Goal: Task Accomplishment & Management: Use online tool/utility

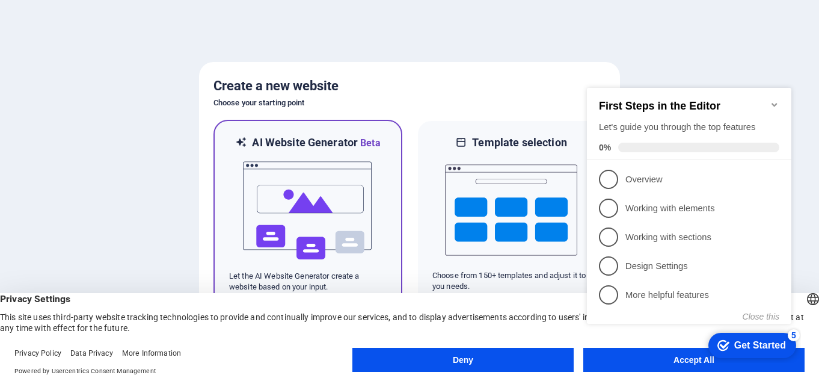
click at [312, 199] on img at bounding box center [308, 210] width 132 height 120
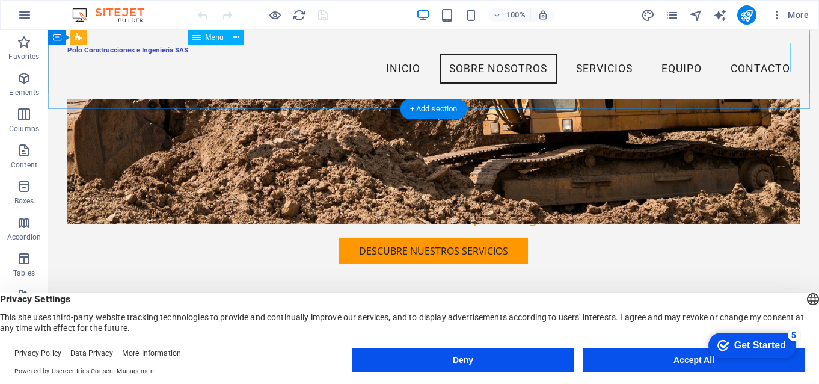
scroll to position [241, 0]
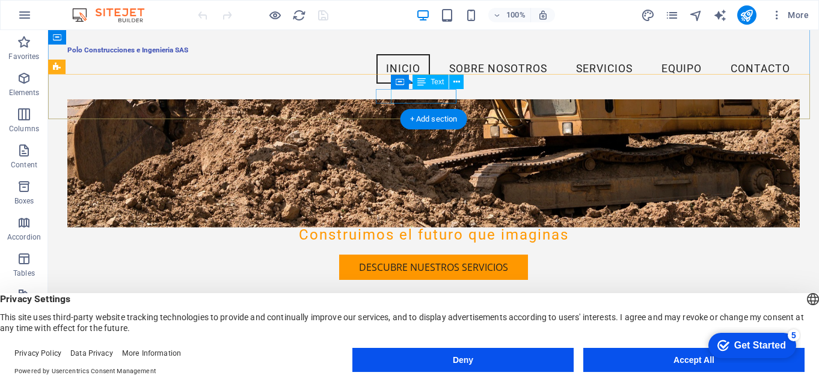
click at [243, 378] on span "[PHONE_NUMBER]" at bounding box center [201, 384] width 84 height 13
drag, startPoint x: 392, startPoint y: 95, endPoint x: 457, endPoint y: 96, distance: 65.0
click at [457, 328] on div "[GEOGRAPHIC_DATA] [PHONE_NUMBER] [EMAIL_ADDRESS][DOMAIN_NAME]" at bounding box center [433, 378] width 771 height 100
click at [243, 378] on span "[PHONE_NUMBER]" at bounding box center [201, 384] width 84 height 13
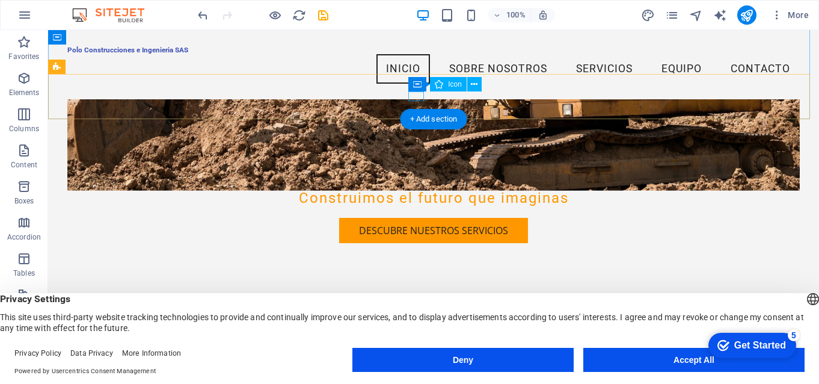
click at [417, 92] on div "Container Icon" at bounding box center [448, 84] width 81 height 15
click at [420, 331] on figure at bounding box center [428, 336] width 539 height 10
click at [217, 101] on figure at bounding box center [433, 56] width 733 height 268
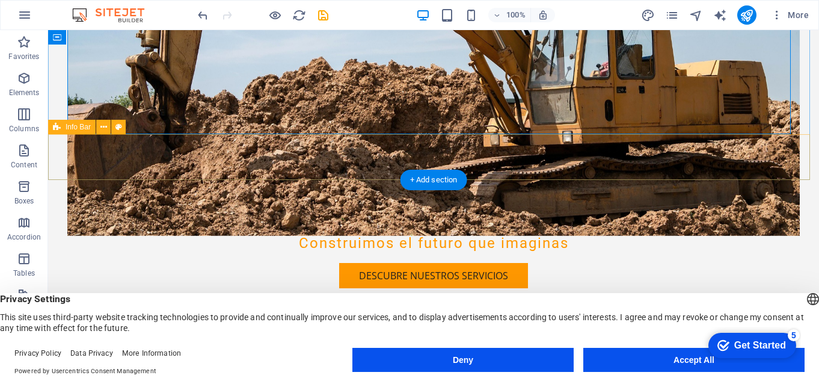
click at [425, 336] on div "[GEOGRAPHIC_DATA] [EMAIL_ADDRESS][DOMAIN_NAME]" at bounding box center [433, 378] width 771 height 85
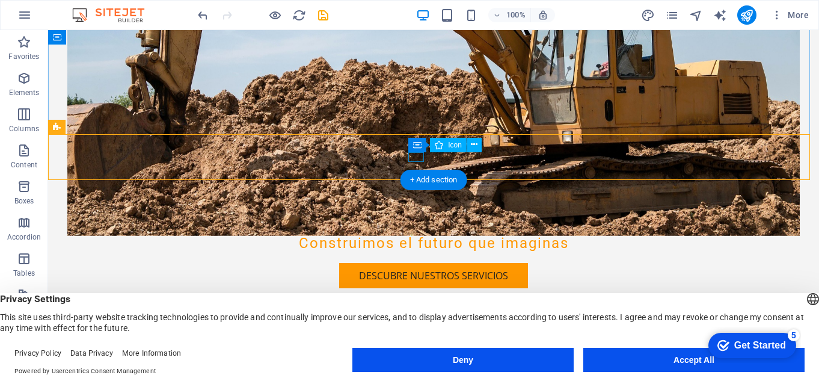
click at [417, 375] on figure at bounding box center [428, 380] width 539 height 10
click at [444, 336] on div "[GEOGRAPHIC_DATA] [EMAIL_ADDRESS][DOMAIN_NAME]" at bounding box center [433, 378] width 771 height 85
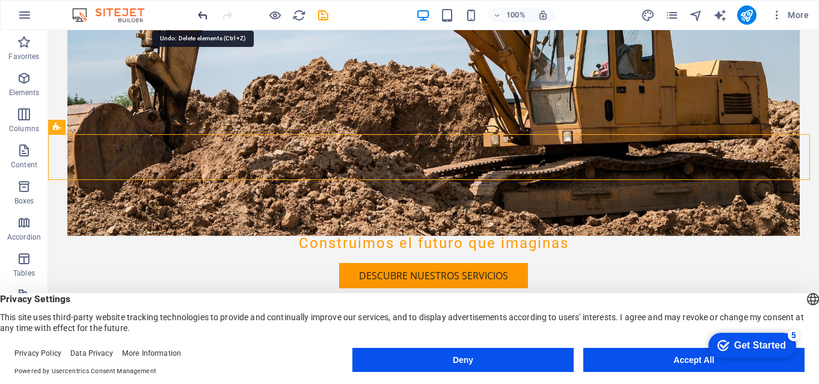
click at [202, 12] on icon "undo" at bounding box center [203, 15] width 14 height 14
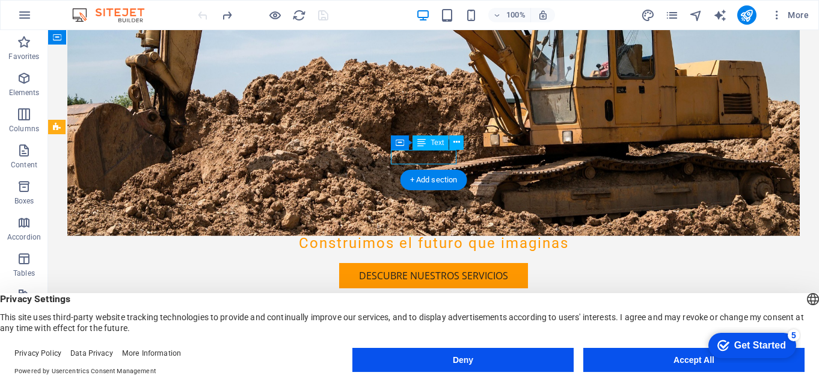
drag, startPoint x: 425, startPoint y: 158, endPoint x: 443, endPoint y: 157, distance: 18.7
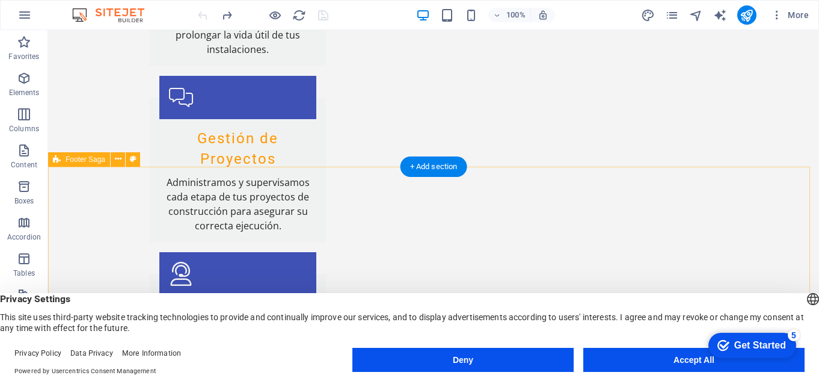
scroll to position [2000, 0]
